Goal: Complete application form

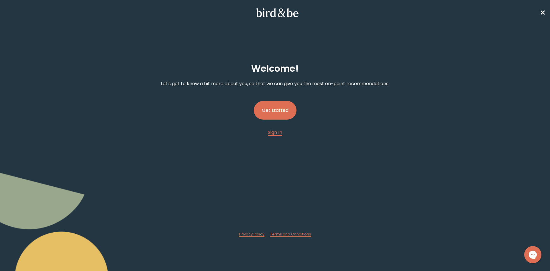
click at [286, 113] on button "Get started" at bounding box center [275, 110] width 43 height 19
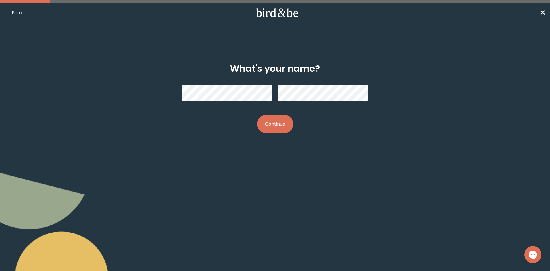
click at [316, 102] on div at bounding box center [275, 92] width 186 height 25
click at [278, 127] on button "Continue" at bounding box center [275, 124] width 36 height 19
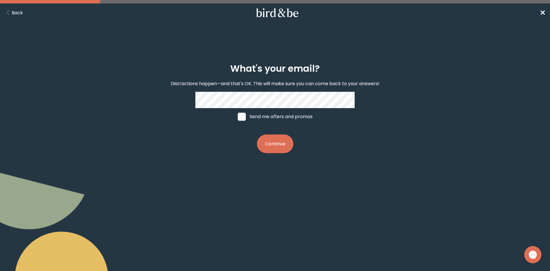
click at [240, 120] on span at bounding box center [242, 117] width 8 height 8
click at [238, 117] on input "Send me offers and promos" at bounding box center [237, 116] width 0 height 0
checkbox input "true"
click at [273, 147] on button "Continue" at bounding box center [275, 143] width 36 height 19
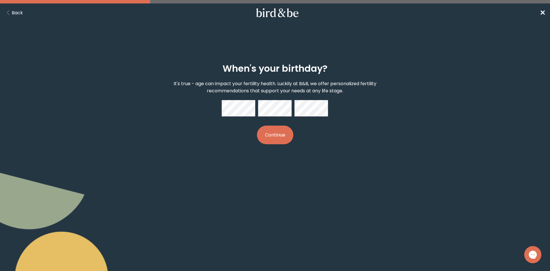
click at [285, 133] on button "Continue" at bounding box center [275, 134] width 36 height 19
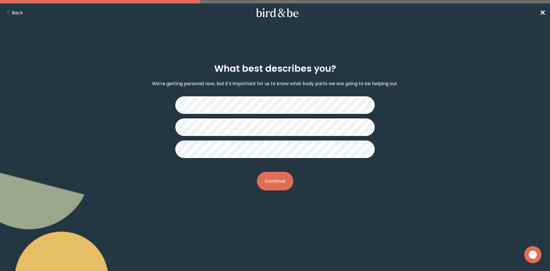
click at [286, 186] on button "Continue" at bounding box center [275, 181] width 36 height 19
click at [277, 185] on button "Continue" at bounding box center [275, 181] width 36 height 19
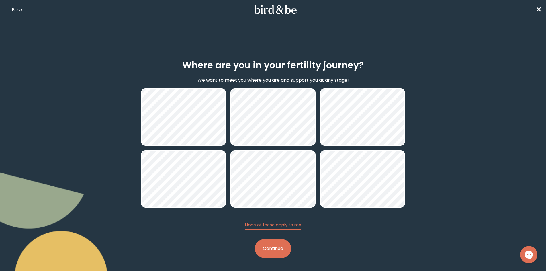
scroll to position [4, 0]
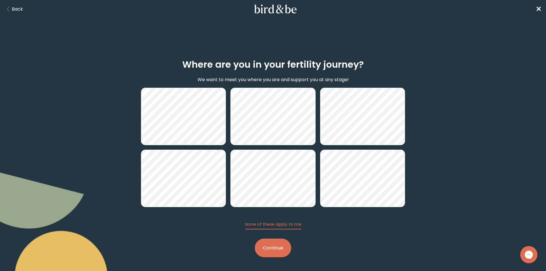
click at [271, 248] on button "Continue" at bounding box center [273, 247] width 36 height 19
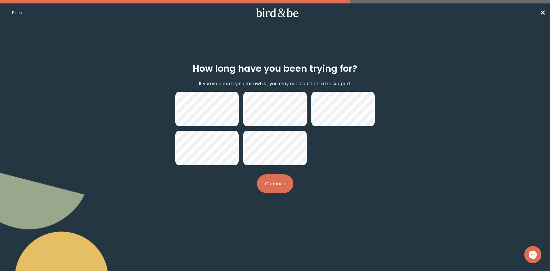
click at [274, 187] on button "Continue" at bounding box center [275, 183] width 36 height 19
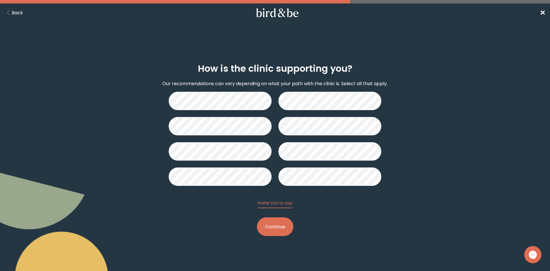
click at [9, 16] on button "Back" at bounding box center [14, 12] width 18 height 7
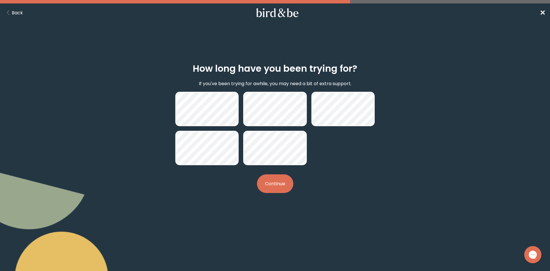
click at [10, 14] on icon "Back Button" at bounding box center [8, 12] width 7 height 5
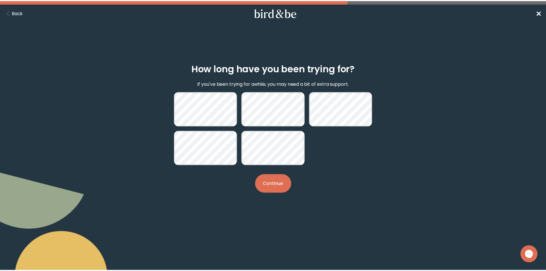
scroll to position [4, 0]
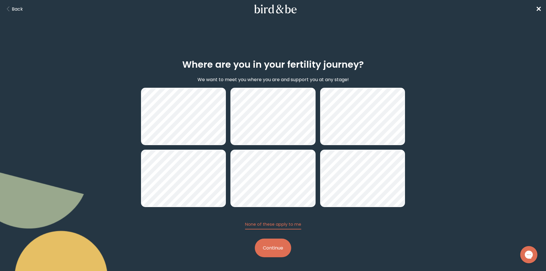
click at [282, 251] on button "Continue" at bounding box center [273, 247] width 36 height 19
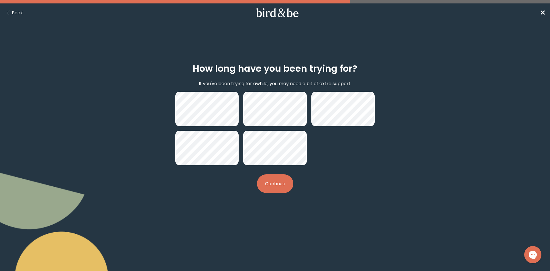
click at [271, 188] on button "Continue" at bounding box center [275, 183] width 36 height 19
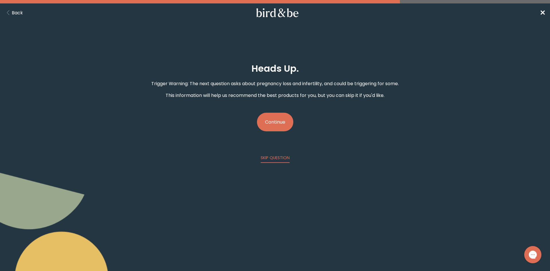
click at [277, 124] on button "Continue" at bounding box center [275, 122] width 36 height 19
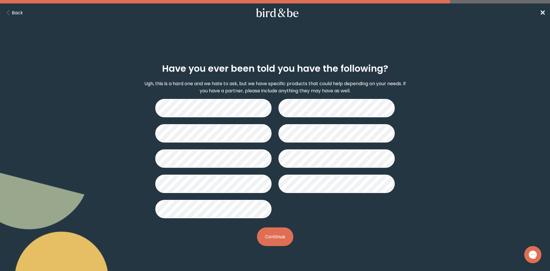
click at [273, 236] on button "Continue" at bounding box center [275, 236] width 36 height 19
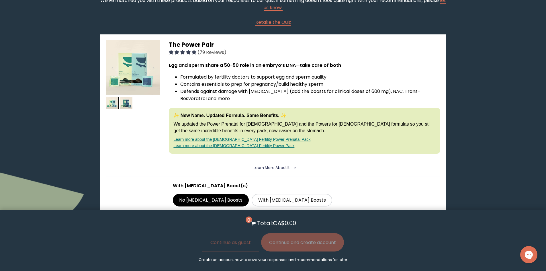
scroll to position [111, 0]
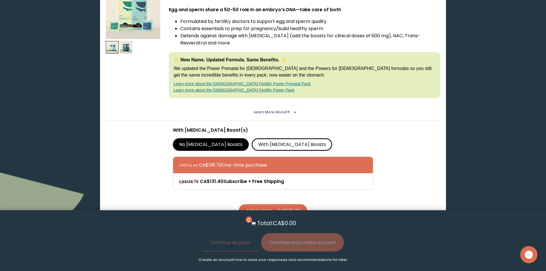
click at [251, 140] on label "With [MEDICAL_DATA] Boosts" at bounding box center [291, 144] width 80 height 13
click at [0, 0] on input "With [MEDICAL_DATA] Boosts" at bounding box center [0, 0] width 0 height 0
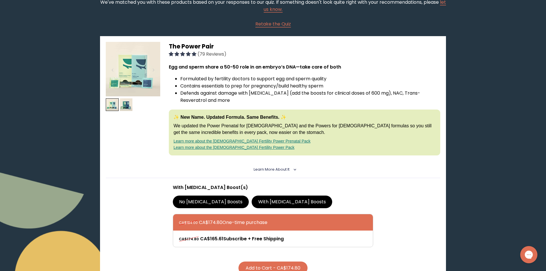
scroll to position [140, 0]
